Goal: Transaction & Acquisition: Purchase product/service

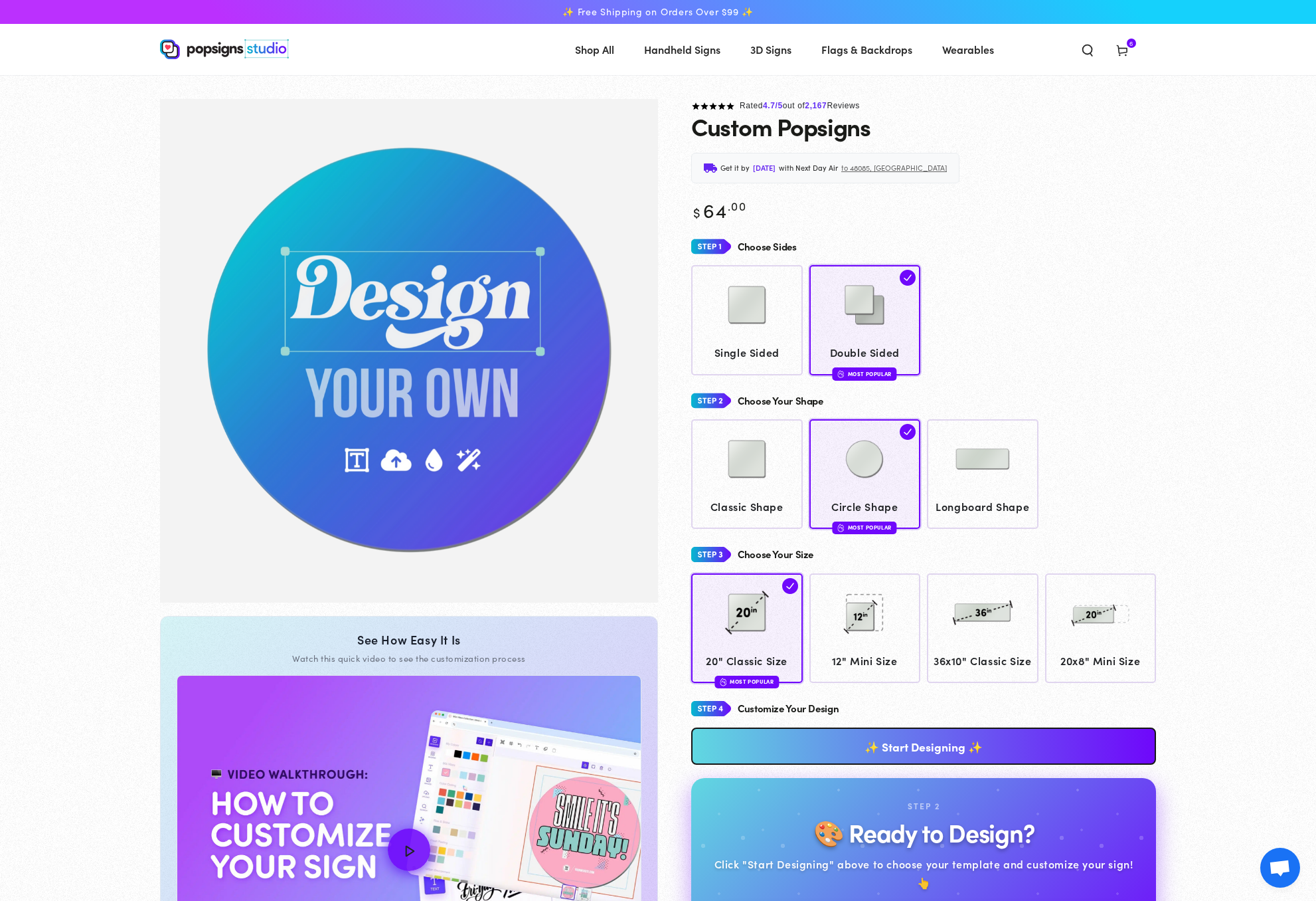
click at [761, 168] on span "[DATE]" at bounding box center [765, 168] width 23 height 13
drag, startPoint x: 800, startPoint y: 167, endPoint x: 766, endPoint y: 171, distance: 34.2
click at [747, 168] on div "Get it by [DATE] with Next Day Air to 48085, [GEOGRAPHIC_DATA]" at bounding box center [825, 168] width 268 height 31
drag, startPoint x: 775, startPoint y: 171, endPoint x: 814, endPoint y: 265, distance: 101.8
click at [774, 172] on span "[DATE]" at bounding box center [765, 168] width 23 height 13
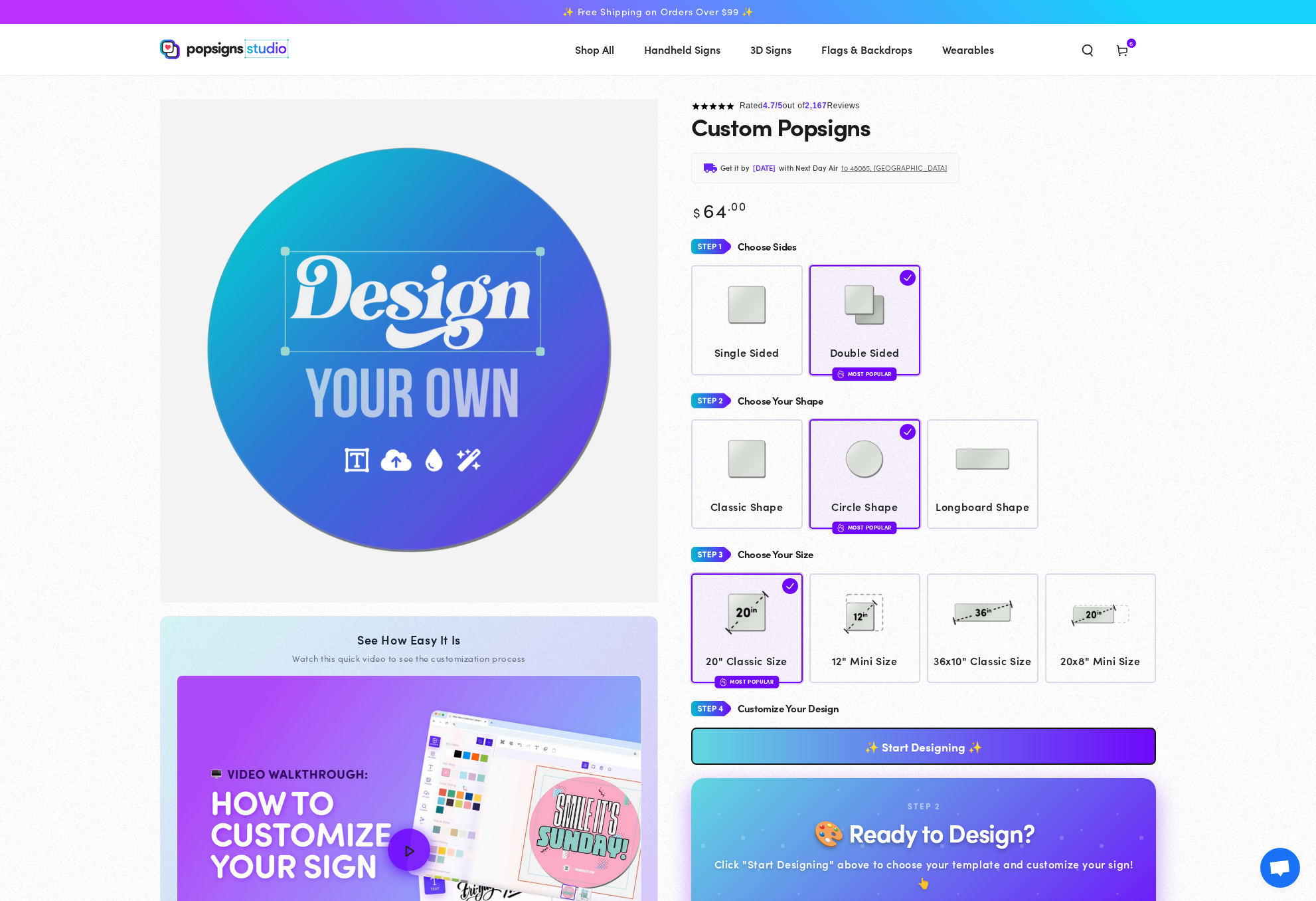
click at [775, 169] on span "[DATE]" at bounding box center [765, 168] width 23 height 13
click at [775, 170] on span "[DATE]" at bounding box center [765, 168] width 23 height 13
click at [860, 159] on div "Get it by [DATE] with Next Day Air to 48085, [GEOGRAPHIC_DATA]" at bounding box center [825, 168] width 268 height 31
drag, startPoint x: 48, startPoint y: 333, endPoint x: 56, endPoint y: 367, distance: 34.9
click at [47, 333] on section "Skip to product information 1 / of 1 See How Easy It Is Watch this quick video …" at bounding box center [658, 624] width 1316 height 1050
